Goal: Information Seeking & Learning: Find specific page/section

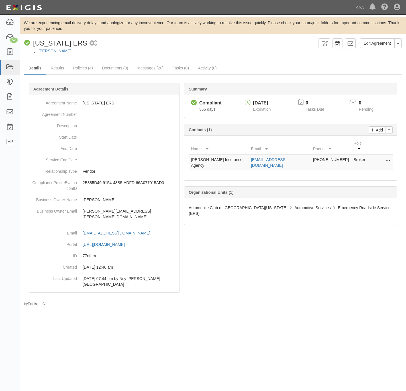
click at [242, 52] on div "Wallace Towing" at bounding box center [216, 51] width 377 height 6
click at [140, 44] on div "Compliant California ERS 1 scheduled workflow" at bounding box center [170, 43] width 292 height 10
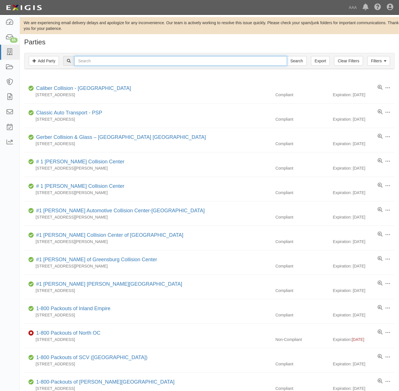
click at [118, 63] on input "text" at bounding box center [180, 61] width 213 height 10
paste input "20927"
type input "20927"
click at [287, 56] on input "Search" at bounding box center [297, 61] width 20 height 10
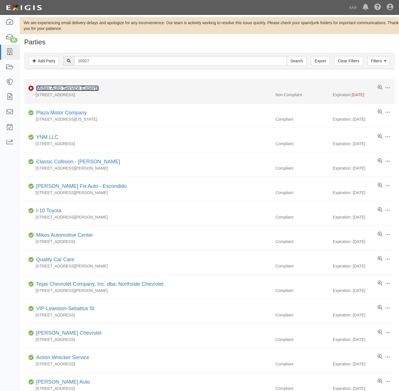
click at [77, 87] on link "Midas Auto Service Experts" at bounding box center [67, 88] width 63 height 6
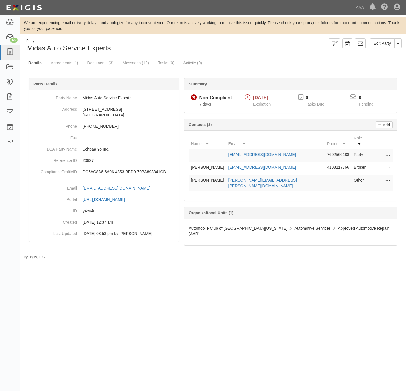
click at [251, 56] on div "Party Midas Auto Service Experts Edit Party Toggle Party Dropdown View Audit Tr…" at bounding box center [213, 148] width 386 height 221
click at [96, 65] on link "Documents (3)" at bounding box center [100, 63] width 35 height 12
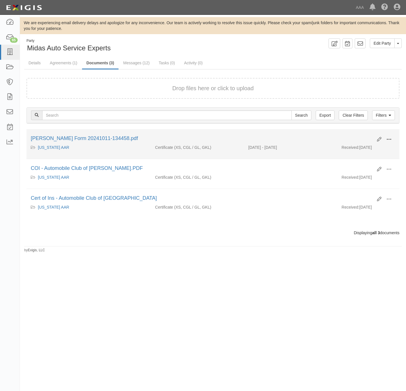
click at [390, 140] on span at bounding box center [388, 139] width 5 height 5
click at [363, 147] on link "View" at bounding box center [361, 148] width 45 height 10
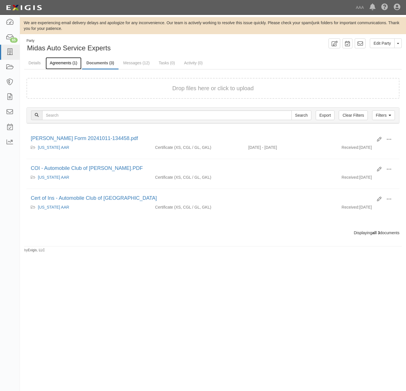
click at [62, 61] on link "Agreements (1)" at bounding box center [64, 63] width 36 height 12
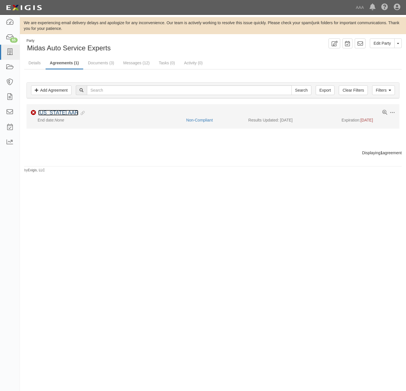
click at [59, 113] on link "[US_STATE] AAR" at bounding box center [58, 113] width 40 height 6
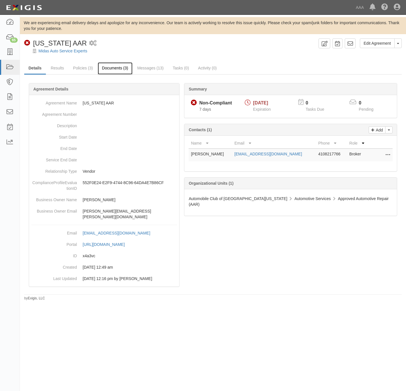
click at [115, 69] on link "Documents (3)" at bounding box center [115, 68] width 35 height 12
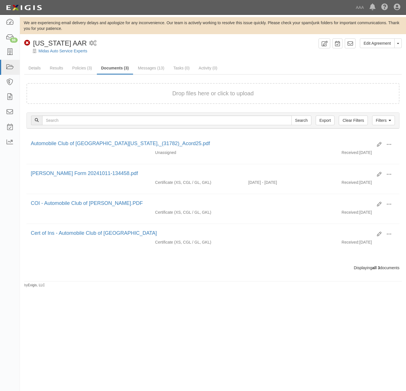
click at [156, 49] on div "Midas Auto Service Experts" at bounding box center [216, 51] width 377 height 6
click at [11, 51] on icon at bounding box center [10, 52] width 8 height 7
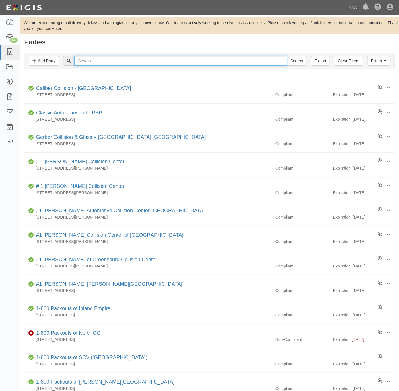
click at [106, 62] on input "text" at bounding box center [180, 61] width 213 height 10
paste input "21210"
type input "21210"
click at [293, 61] on input "Search" at bounding box center [297, 61] width 20 height 10
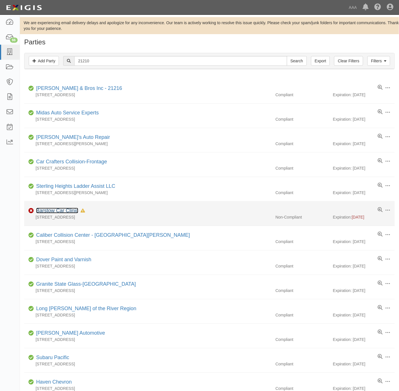
click at [64, 211] on link "Barstow Car Clinic" at bounding box center [57, 211] width 42 height 6
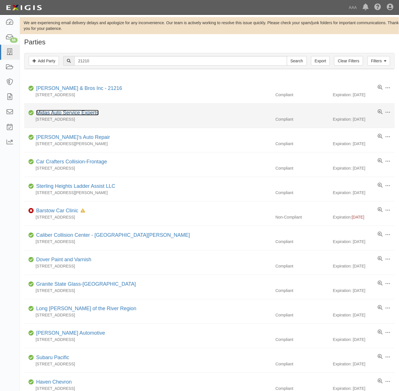
click at [85, 113] on link "Midas Auto Service Experts" at bounding box center [67, 113] width 63 height 6
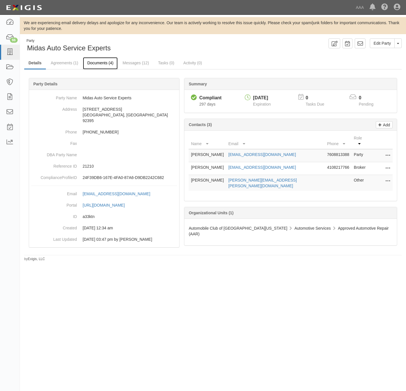
click at [99, 62] on link "Documents (4)" at bounding box center [100, 63] width 35 height 12
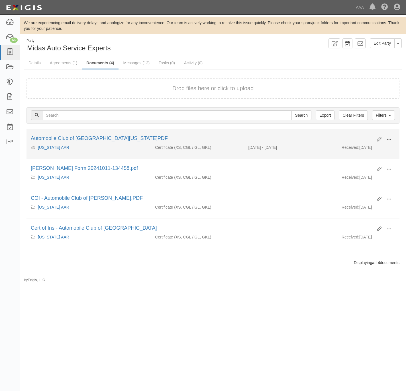
click at [391, 139] on button at bounding box center [389, 140] width 13 height 10
click at [355, 146] on link "View" at bounding box center [361, 148] width 45 height 10
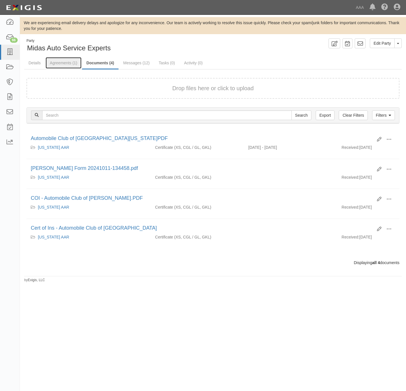
drag, startPoint x: 66, startPoint y: 58, endPoint x: 82, endPoint y: 50, distance: 18.7
click at [66, 58] on link "Agreements (1)" at bounding box center [64, 62] width 36 height 11
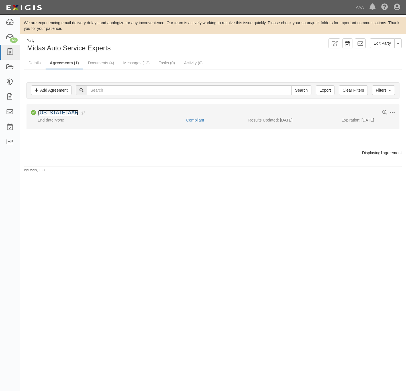
click at [44, 114] on link "[US_STATE] AAR" at bounding box center [58, 113] width 40 height 6
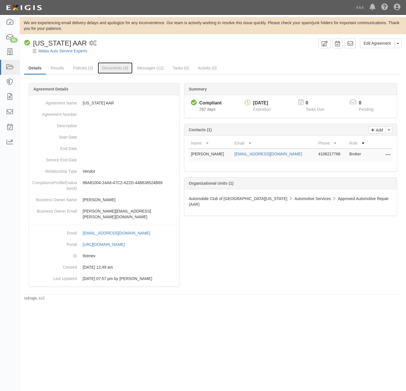
drag, startPoint x: 110, startPoint y: 71, endPoint x: 253, endPoint y: 45, distance: 145.4
click at [111, 71] on link "Documents (4)" at bounding box center [115, 67] width 35 height 11
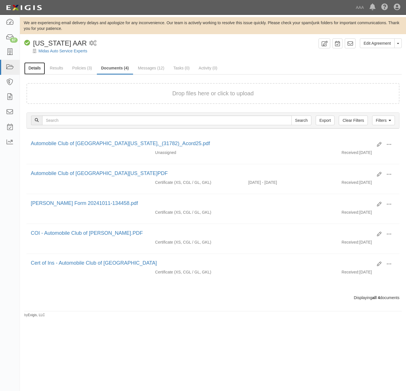
click at [34, 67] on link "Details" at bounding box center [34, 68] width 21 height 12
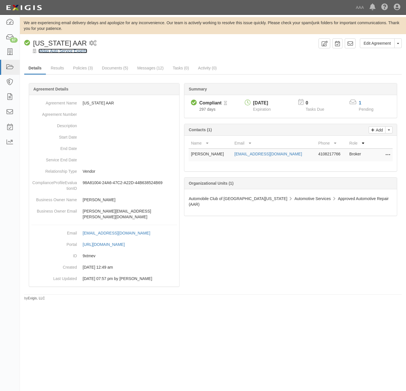
click at [44, 50] on link "Midas Auto Service Experts" at bounding box center [62, 51] width 49 height 5
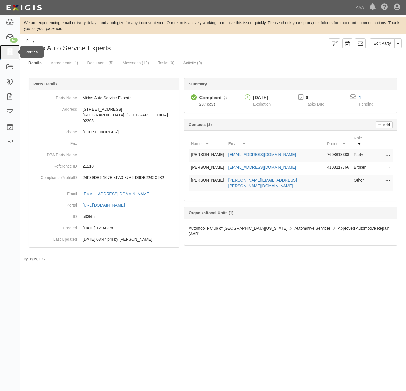
click at [7, 52] on icon at bounding box center [10, 52] width 8 height 7
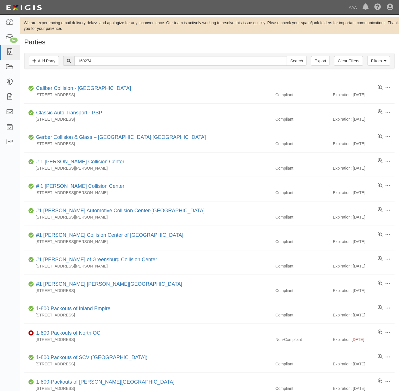
type input "160274"
click at [287, 56] on input "Search" at bounding box center [297, 61] width 20 height 10
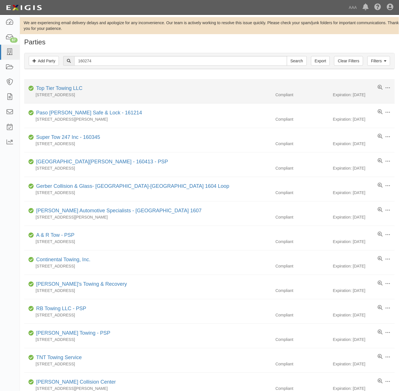
click at [48, 85] on div "Top Tier Towing LLC" at bounding box center [58, 88] width 49 height 7
click at [57, 86] on link "Top Tier Towing LLC" at bounding box center [59, 88] width 46 height 6
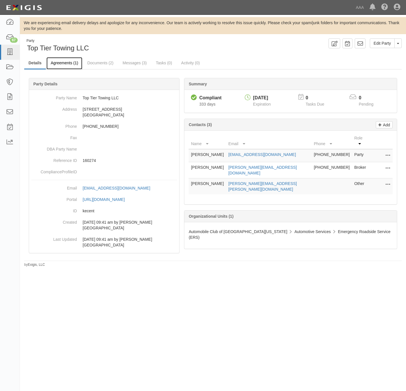
click at [66, 64] on link "Agreements (1)" at bounding box center [64, 63] width 36 height 12
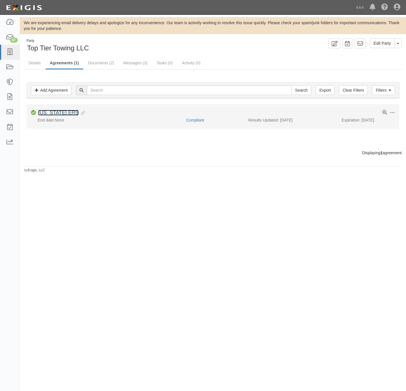
click at [62, 113] on link "California ERS" at bounding box center [58, 113] width 40 height 6
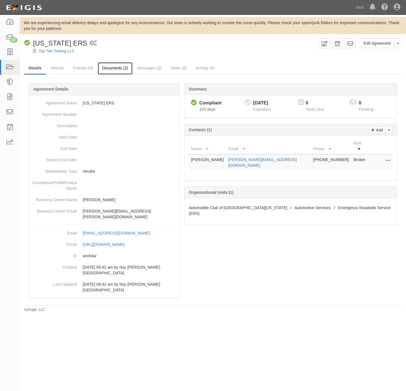
click at [117, 69] on link "Documents (2)" at bounding box center [115, 68] width 35 height 12
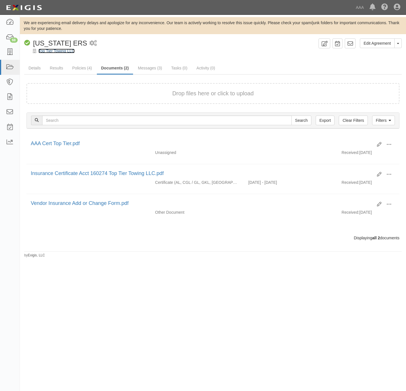
click at [56, 50] on link "Top Tier Towing LLC" at bounding box center [56, 51] width 36 height 5
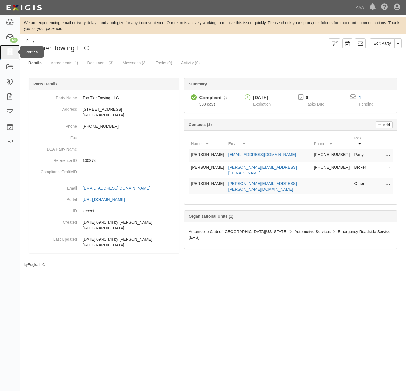
click at [8, 52] on icon at bounding box center [10, 52] width 8 height 7
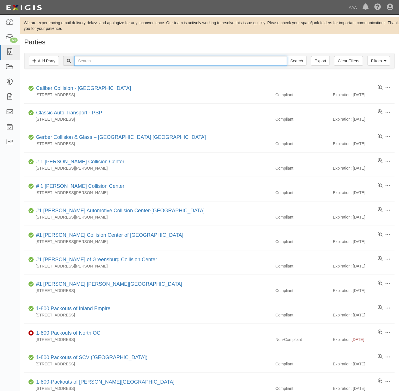
click at [125, 61] on input "text" at bounding box center [180, 61] width 213 height 10
paste input "Express Towing"
type input "Express Towing"
click at [295, 61] on input "Search" at bounding box center [297, 61] width 20 height 10
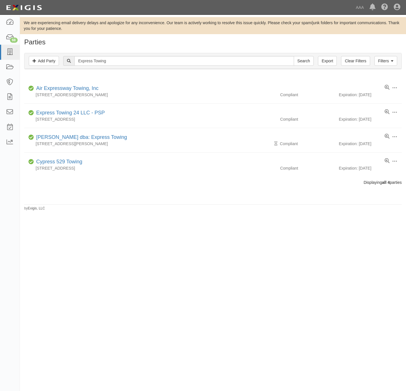
click at [88, 56] on div "Filters Add Party Clear Filters Export Express Towing Search Filters" at bounding box center [212, 61] width 377 height 16
click at [88, 56] on input "Express Towing" at bounding box center [183, 61] width 219 height 10
paste input "161326"
type input "161326"
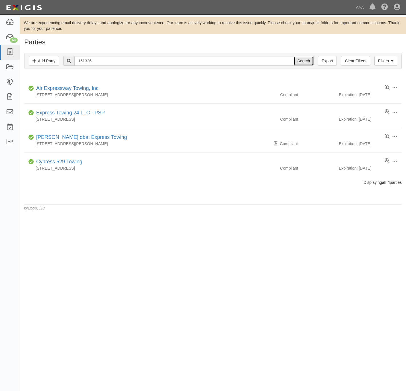
click at [294, 62] on input "Search" at bounding box center [304, 61] width 20 height 10
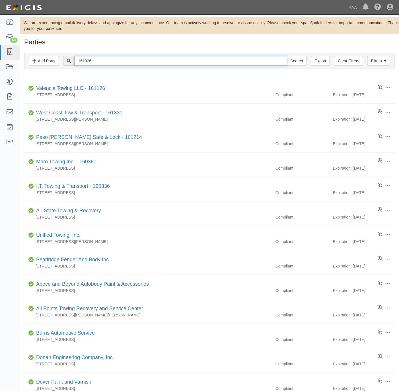
click at [86, 62] on input "161326" at bounding box center [180, 61] width 213 height 10
click at [86, 63] on input "161326" at bounding box center [180, 61] width 213 height 10
type input "e"
type input "[PERSON_NAME]"
click at [287, 56] on input "Search" at bounding box center [297, 61] width 20 height 10
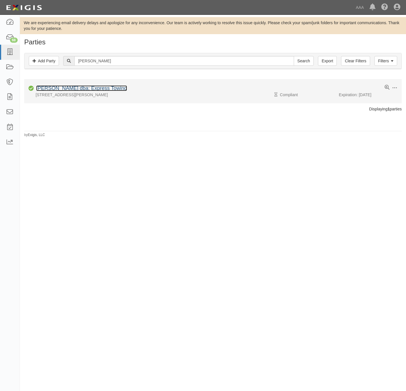
click at [98, 87] on link "[PERSON_NAME] dba: Express Towing" at bounding box center [81, 88] width 91 height 6
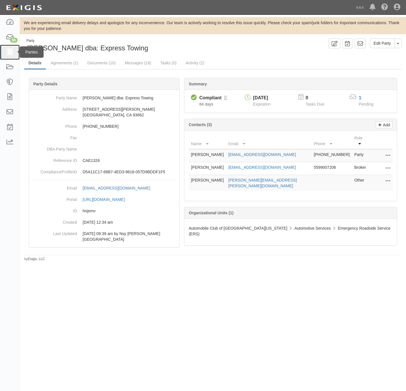
click at [10, 51] on icon at bounding box center [10, 52] width 8 height 7
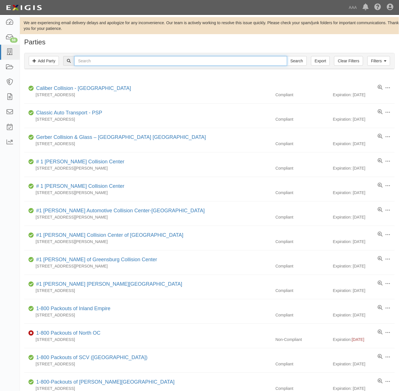
click at [106, 61] on input "text" at bounding box center [180, 61] width 213 height 10
paste input "A&B TOWING"
click at [168, 59] on input "A&B TOWING" at bounding box center [180, 61] width 213 height 10
click at [168, 58] on input "A&B TOWING" at bounding box center [180, 61] width 213 height 10
click at [167, 57] on input "A&B TOWING" at bounding box center [180, 61] width 213 height 10
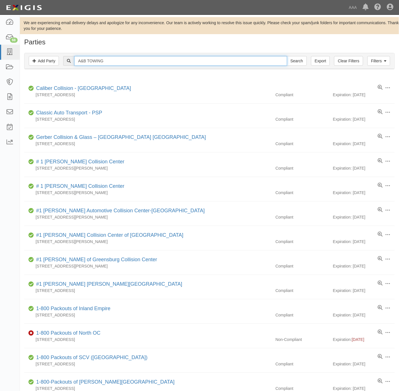
click at [167, 57] on input "A&B TOWING" at bounding box center [180, 61] width 213 height 10
type input "630777"
click at [287, 56] on input "Search" at bounding box center [297, 61] width 20 height 10
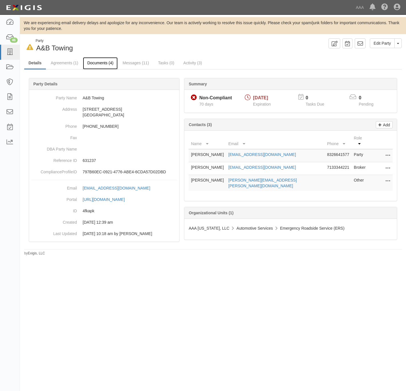
click at [100, 64] on link "Documents (4)" at bounding box center [100, 63] width 35 height 12
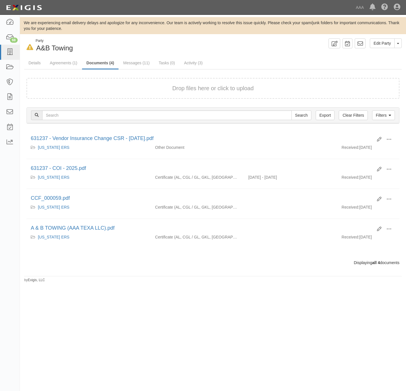
click at [159, 90] on div "Drop files here or click to upload" at bounding box center [213, 88] width 360 height 8
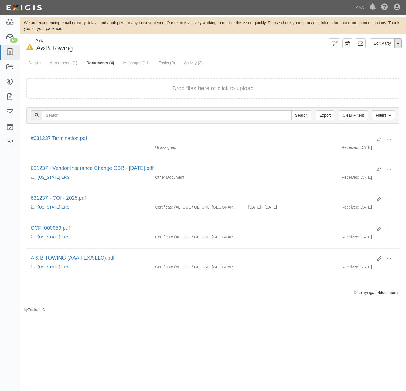
click at [397, 42] on button "Toggle Party Dropdown" at bounding box center [397, 43] width 7 height 10
click at [385, 62] on link "Archive Party" at bounding box center [378, 61] width 45 height 7
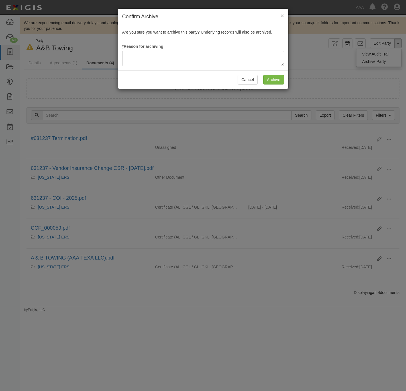
drag, startPoint x: 187, startPoint y: 47, endPoint x: 187, endPoint y: 52, distance: 5.1
click at [187, 49] on div "Are you sure you want to archive this party? Underlying records will also be ar…" at bounding box center [203, 47] width 170 height 45
click at [185, 56] on textarea at bounding box center [203, 58] width 162 height 15
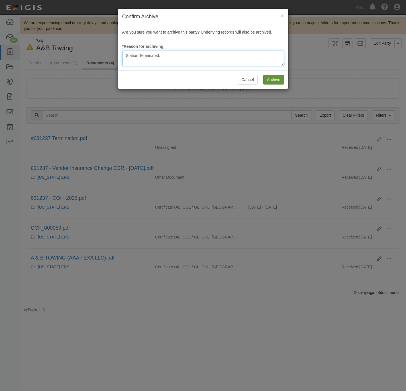
type textarea "Station Terminated."
click at [270, 79] on input "Archive" at bounding box center [273, 80] width 21 height 10
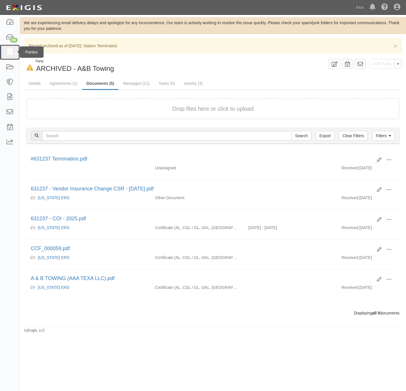
click at [6, 51] on icon at bounding box center [10, 52] width 8 height 7
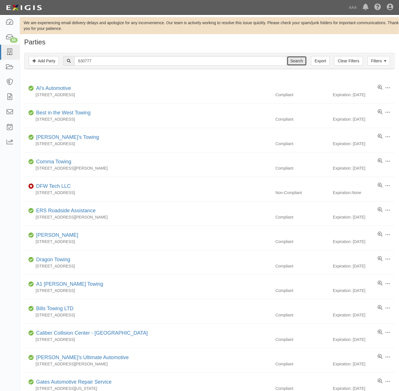
click at [296, 58] on input "Search" at bounding box center [297, 61] width 20 height 10
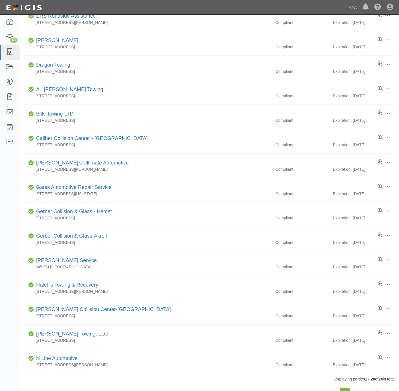
scroll to position [214, 0]
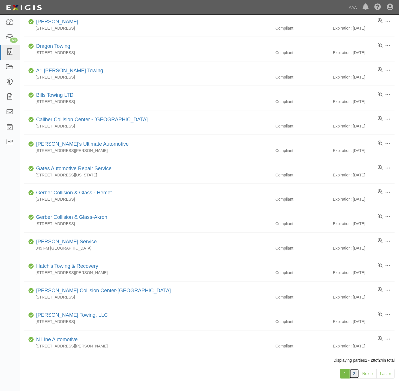
click at [355, 379] on link "2" at bounding box center [355, 374] width 10 height 10
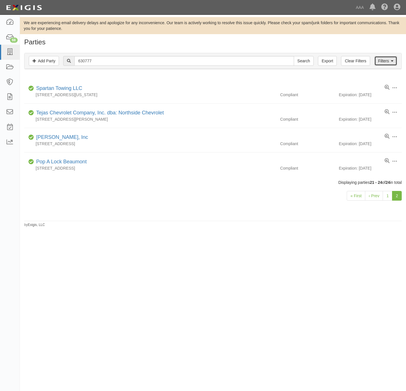
click at [381, 64] on link "Filters" at bounding box center [385, 61] width 23 height 10
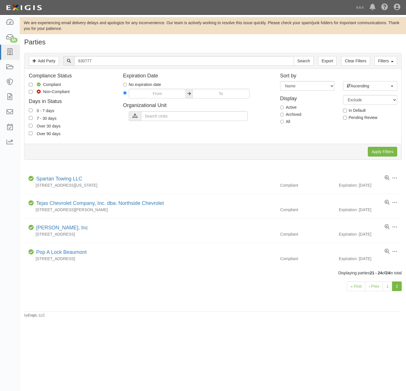
click at [290, 122] on label "All" at bounding box center [285, 122] width 10 height 6
click at [284, 122] on input "All" at bounding box center [282, 122] width 4 height 4
radio input "true"
click at [377, 150] on input "Apply Filters" at bounding box center [382, 152] width 29 height 10
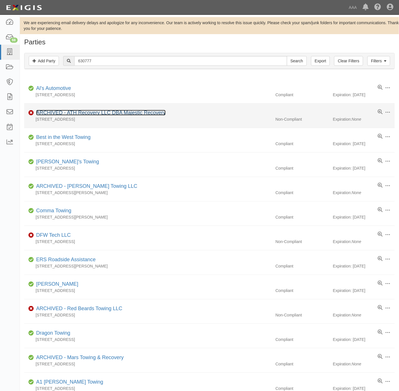
click at [132, 114] on link "ARCHIVED - ATH Recovery LLC DBA Majestic Recovery" at bounding box center [101, 113] width 130 height 6
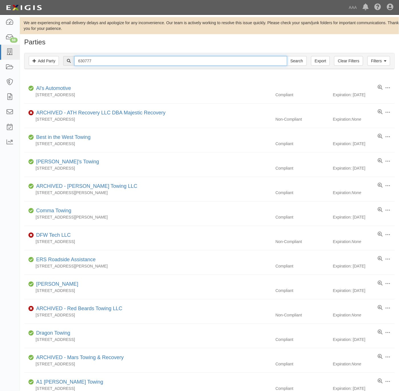
click at [137, 63] on input "630777" at bounding box center [180, 61] width 213 height 10
click at [137, 62] on input "630777" at bounding box center [180, 61] width 213 height 10
type input "southeast towing"
click at [287, 56] on input "Search" at bounding box center [297, 61] width 20 height 10
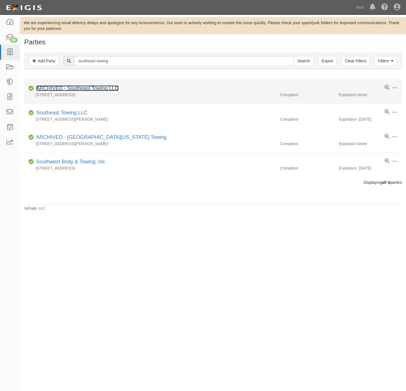
click at [99, 87] on link "ARCHIVED - Southeast Towing LLC" at bounding box center [77, 88] width 82 height 6
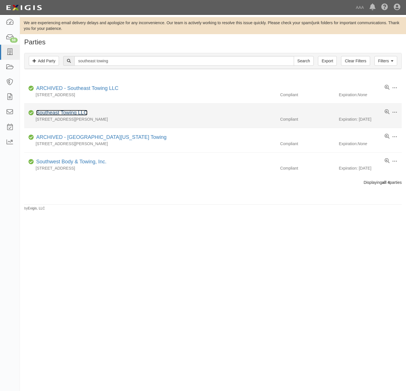
click at [67, 113] on link "Southeast Towing LLC" at bounding box center [61, 113] width 51 height 6
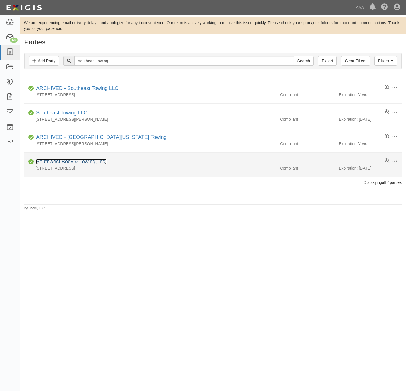
click at [82, 162] on link "Southwest Body & Towing, Inc." at bounding box center [71, 162] width 70 height 6
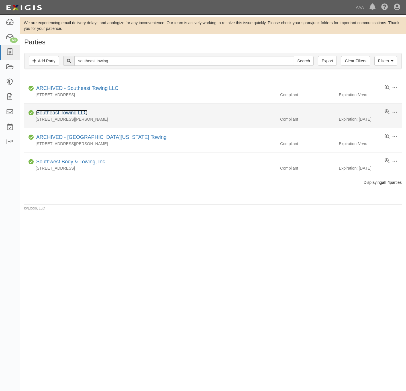
click at [67, 112] on link "Southeast Towing LLC" at bounding box center [61, 113] width 51 height 6
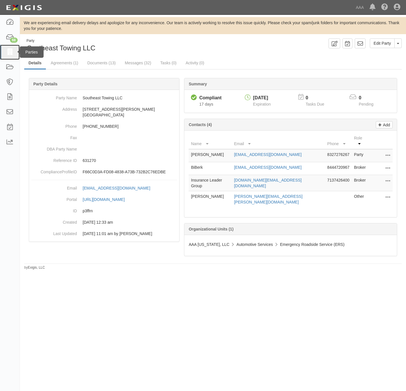
click at [13, 52] on icon at bounding box center [10, 52] width 8 height 7
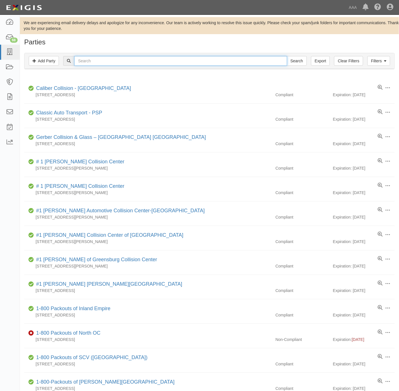
click at [103, 60] on input "text" at bounding box center [180, 61] width 213 height 10
paste input "COMM:SOUTHEAST TOWING LLC"
type input "COMM:SOUTHEAST TOWING LLC"
click at [294, 59] on input "Search" at bounding box center [297, 61] width 20 height 10
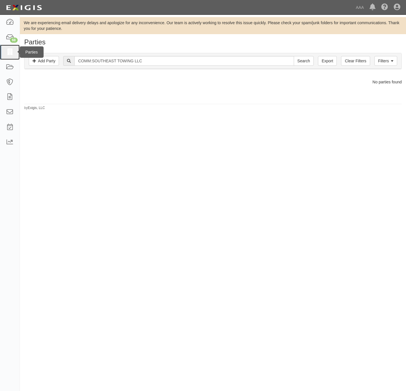
click at [6, 48] on link at bounding box center [10, 52] width 20 height 15
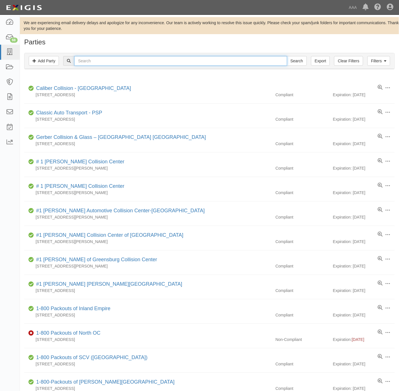
click at [91, 63] on input "text" at bounding box center [180, 61] width 213 height 10
paste input "[PERSON_NAME] Bros Wrecker Service Inc"
type input "[PERSON_NAME] Bros Wrecker Service Inc"
click at [288, 62] on input "Search" at bounding box center [297, 61] width 20 height 10
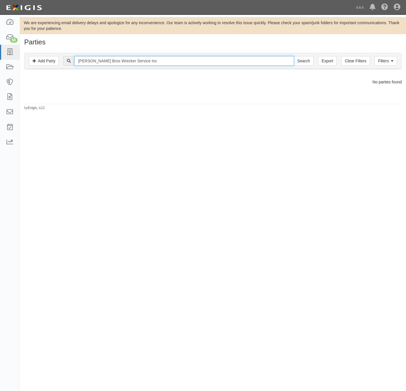
click at [178, 60] on input "[PERSON_NAME] Bros Wrecker Service Inc" at bounding box center [183, 61] width 219 height 10
click at [178, 60] on input "Benson Bros Wrecker Service Inc" at bounding box center [183, 61] width 219 height 10
paste input "631753"
type input "631753"
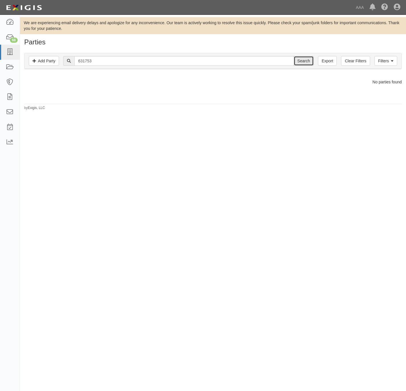
click at [305, 57] on input "Search" at bounding box center [304, 61] width 20 height 10
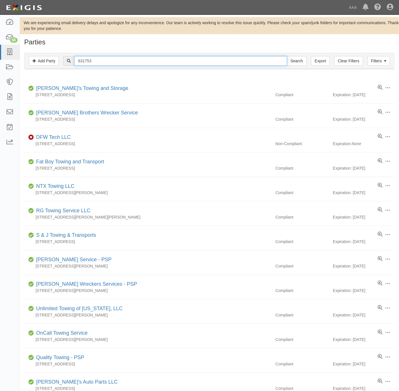
click at [130, 61] on input "631753" at bounding box center [180, 61] width 213 height 10
type input "6"
type input "cargeek"
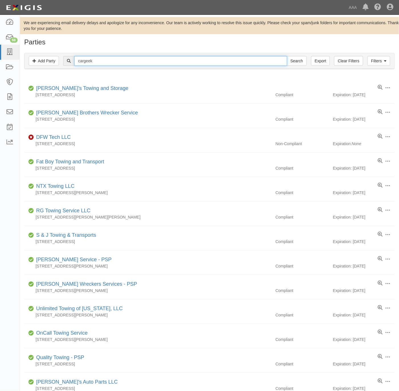
click at [287, 56] on input "Search" at bounding box center [297, 61] width 20 height 10
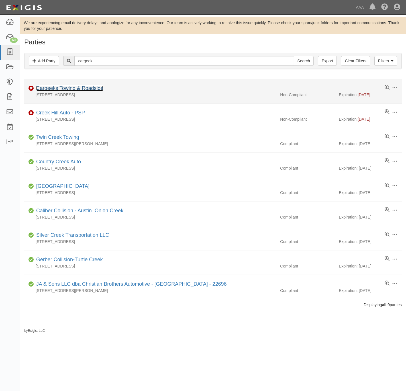
click at [75, 89] on link "Cargeeks Towing & Roadside" at bounding box center [69, 88] width 67 height 6
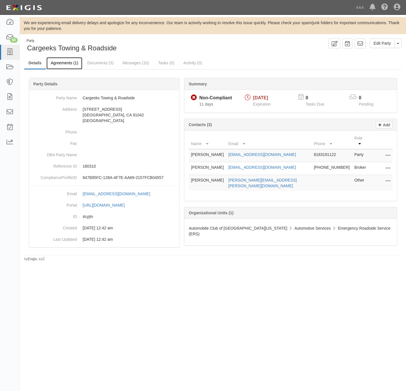
click at [58, 60] on link "Agreements (1)" at bounding box center [64, 63] width 36 height 12
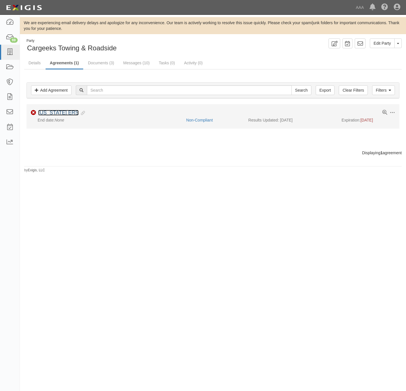
click at [64, 113] on link "[US_STATE] ERS" at bounding box center [58, 113] width 40 height 6
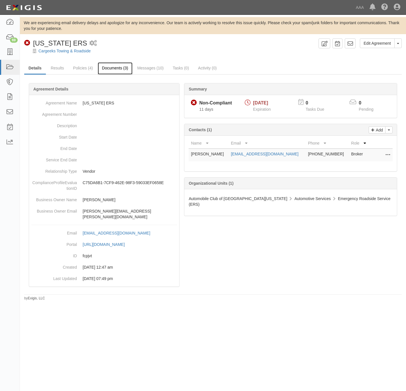
click at [116, 68] on link "Documents (3)" at bounding box center [115, 68] width 35 height 12
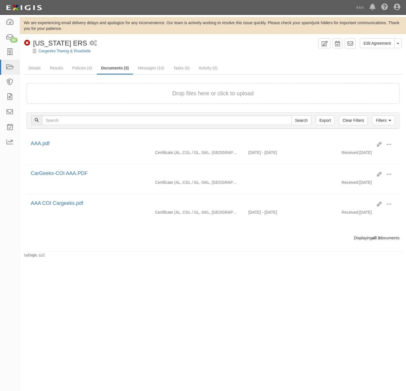
click at [121, 99] on form "Drop files here or click to upload" at bounding box center [212, 93] width 373 height 21
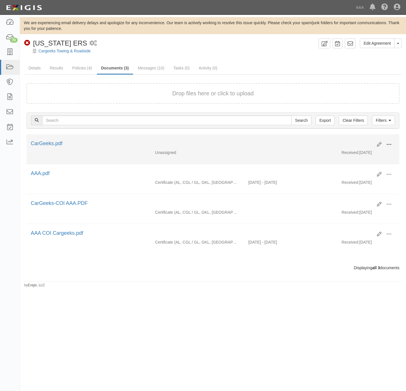
drag, startPoint x: 390, startPoint y: 143, endPoint x: 383, endPoint y: 148, distance: 8.4
click at [389, 143] on span at bounding box center [388, 144] width 5 height 5
click at [361, 154] on link "View" at bounding box center [361, 153] width 45 height 10
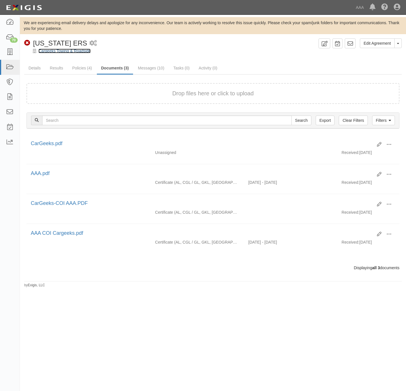
click at [45, 50] on link "Cargeeks Towing & Roadside" at bounding box center [64, 51] width 52 height 5
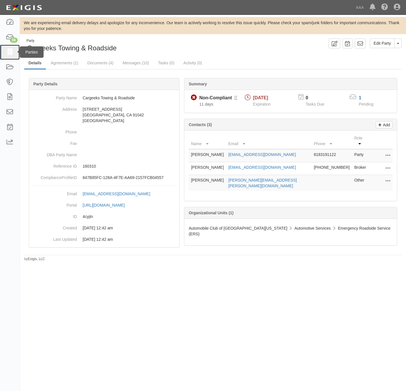
click at [5, 51] on link at bounding box center [10, 52] width 20 height 15
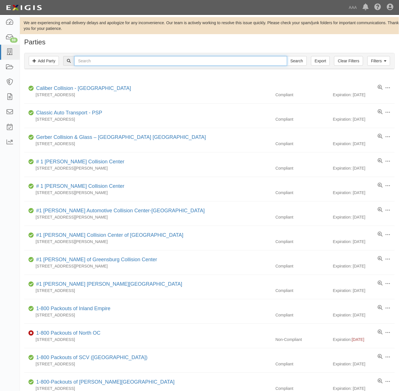
click at [113, 63] on input "text" at bounding box center [180, 61] width 213 height 10
type input "[PERSON_NAME]"
click at [287, 56] on input "Search" at bounding box center [297, 61] width 20 height 10
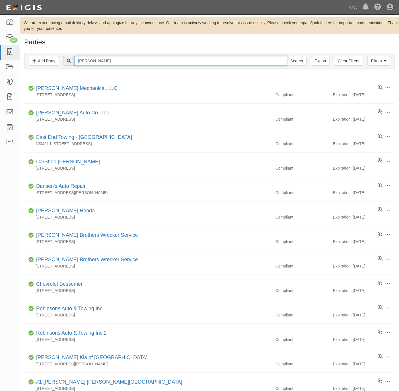
click at [197, 62] on input "[PERSON_NAME]" at bounding box center [180, 61] width 213 height 10
type input "[PERSON_NAME] brothers"
click at [287, 56] on input "Search" at bounding box center [297, 61] width 20 height 10
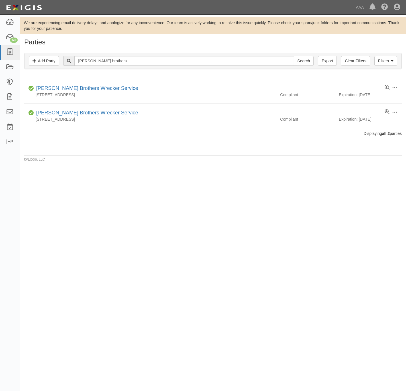
drag, startPoint x: 148, startPoint y: 221, endPoint x: 147, endPoint y: 217, distance: 4.0
click at [148, 219] on div "We are experiencing email delivery delays and apologize for any inconvenience. …" at bounding box center [203, 193] width 406 height 352
click at [164, 169] on div "We are experiencing email delivery delays and apologize for any inconvenience. …" at bounding box center [203, 193] width 406 height 352
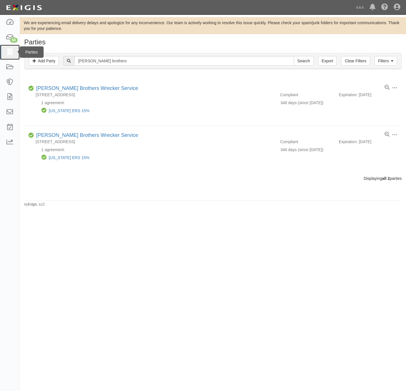
click at [9, 50] on icon at bounding box center [10, 52] width 8 height 7
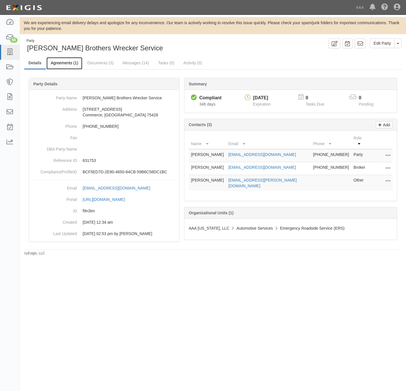
click at [59, 63] on link "Agreements (1)" at bounding box center [64, 63] width 36 height 12
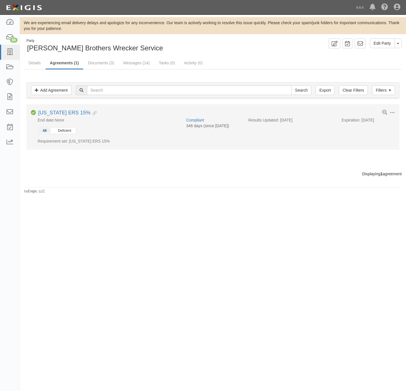
drag, startPoint x: 62, startPoint y: 132, endPoint x: 58, endPoint y: 133, distance: 4.9
click at [62, 132] on button "Deficient" at bounding box center [65, 130] width 22 height 5
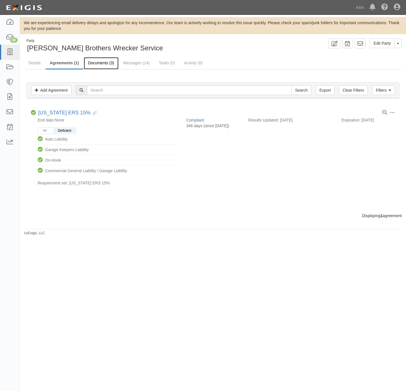
click at [98, 61] on link "Documents (3)" at bounding box center [101, 63] width 35 height 12
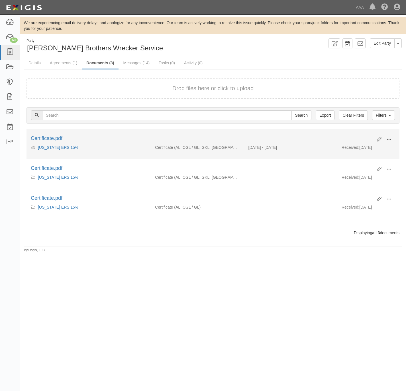
click at [390, 140] on button at bounding box center [389, 140] width 13 height 10
click at [362, 147] on link "View" at bounding box center [361, 148] width 45 height 10
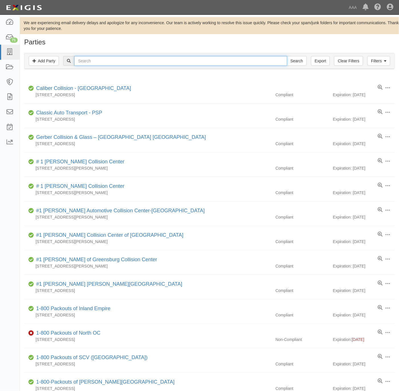
click at [130, 59] on input "text" at bounding box center [180, 61] width 213 height 10
paste input "BP Towing"
type input "BP Towing"
click at [297, 62] on input "Search" at bounding box center [297, 61] width 20 height 10
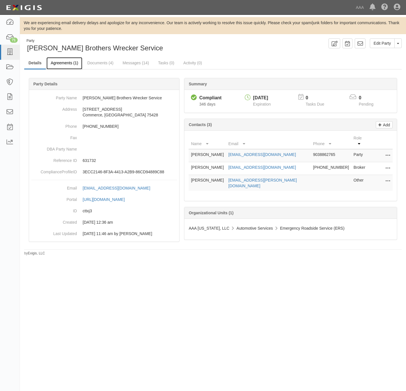
click at [62, 63] on link "Agreements (1)" at bounding box center [64, 63] width 36 height 12
click at [64, 62] on link "Agreements (1)" at bounding box center [64, 63] width 36 height 12
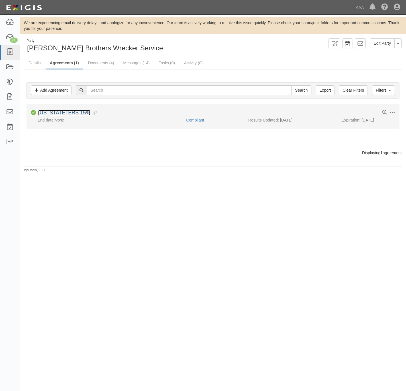
click at [58, 111] on link "[US_STATE] ERS 15%" at bounding box center [64, 113] width 52 height 6
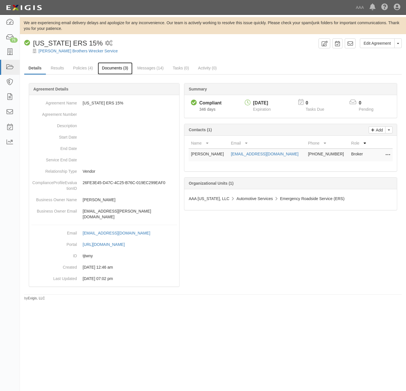
click at [111, 68] on link "Documents (3)" at bounding box center [115, 68] width 35 height 12
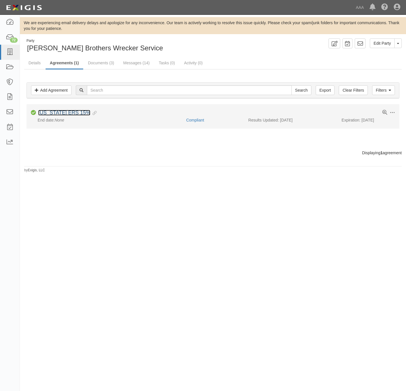
click at [53, 115] on link "[US_STATE] ERS 15%" at bounding box center [64, 113] width 52 height 6
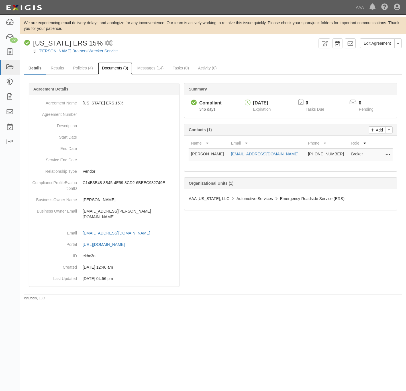
click at [112, 69] on link "Documents (3)" at bounding box center [115, 68] width 35 height 12
